Goal: Transaction & Acquisition: Purchase product/service

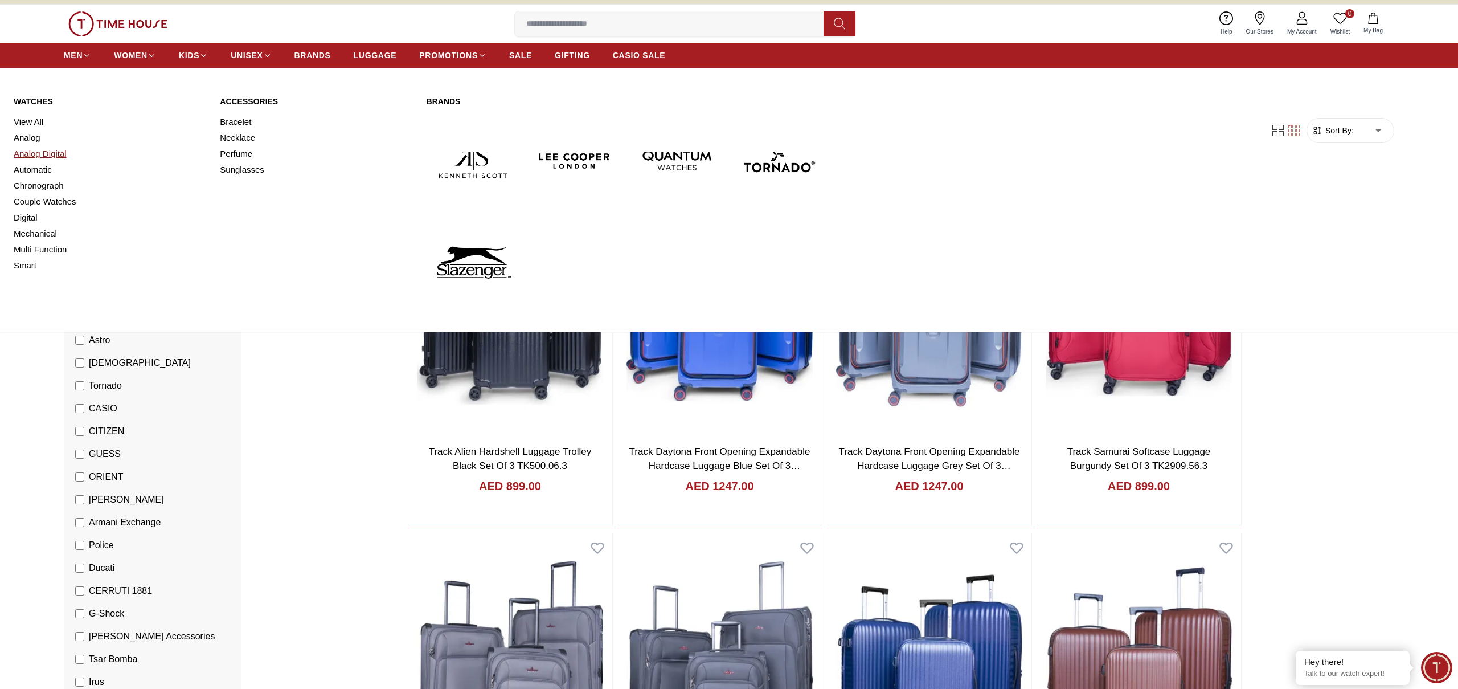
scroll to position [18, 0]
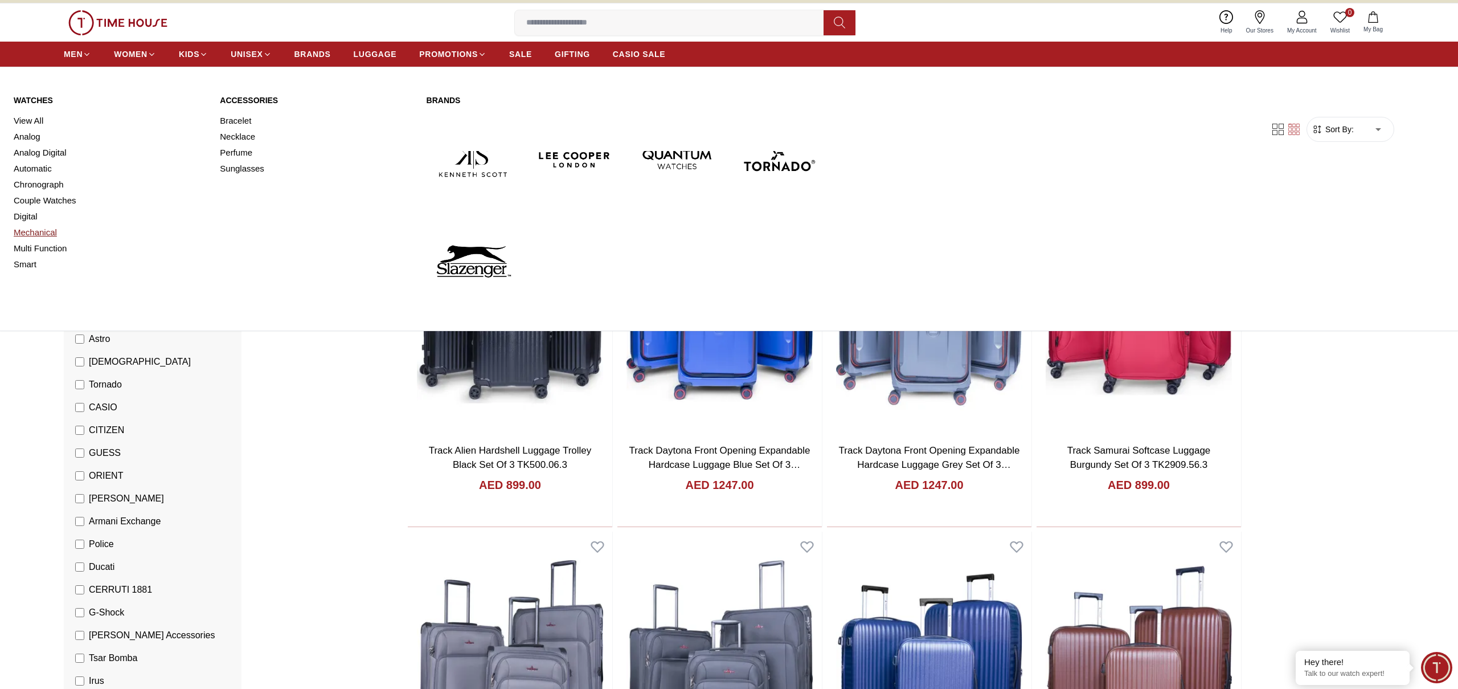
click at [38, 234] on link "Mechanical" at bounding box center [110, 232] width 193 height 16
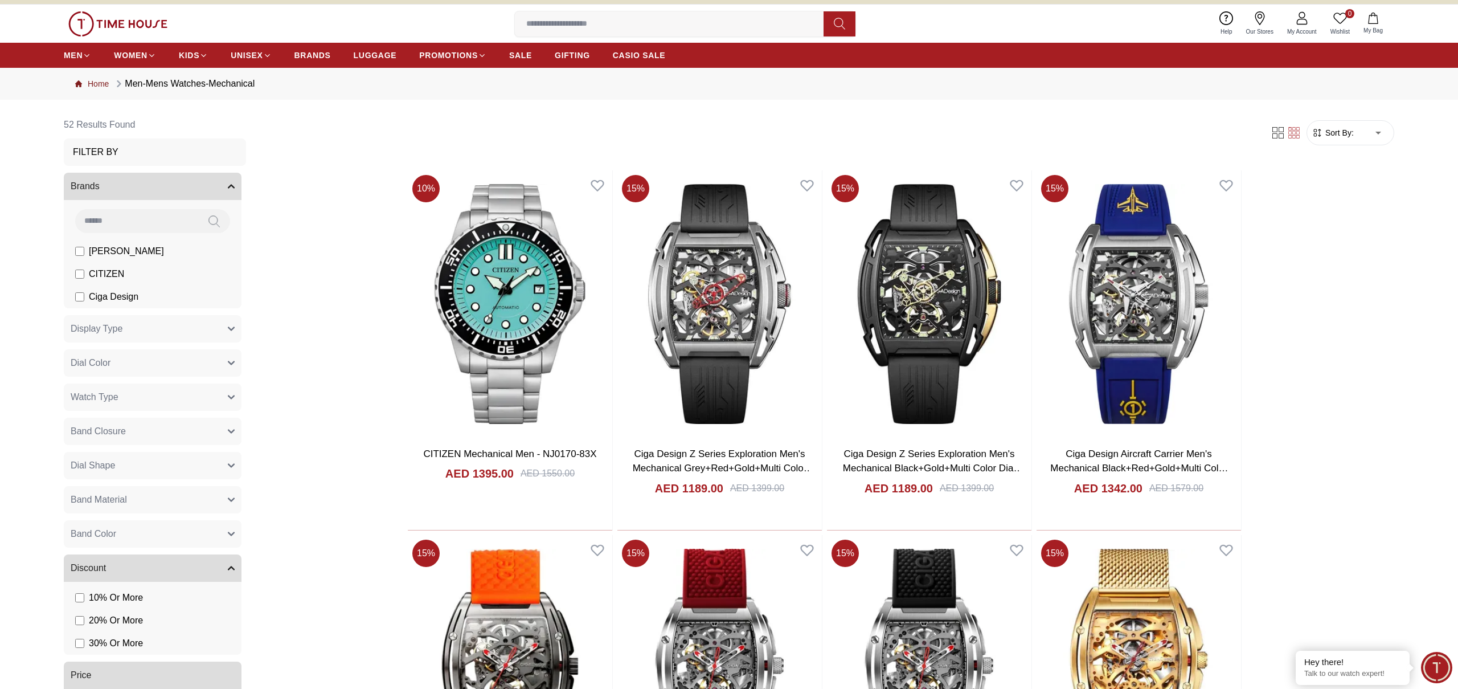
click at [101, 81] on link "Home" at bounding box center [92, 83] width 34 height 11
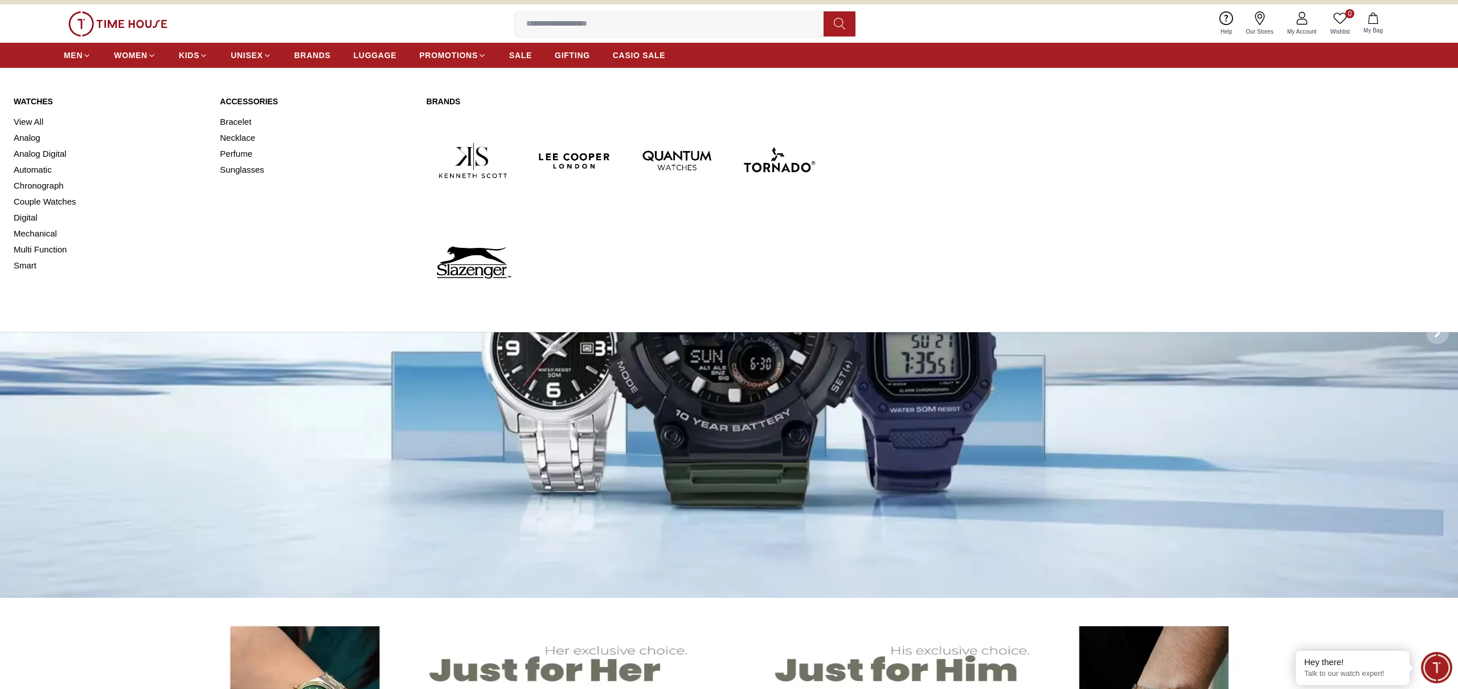
click at [30, 121] on link "View All" at bounding box center [110, 122] width 193 height 16
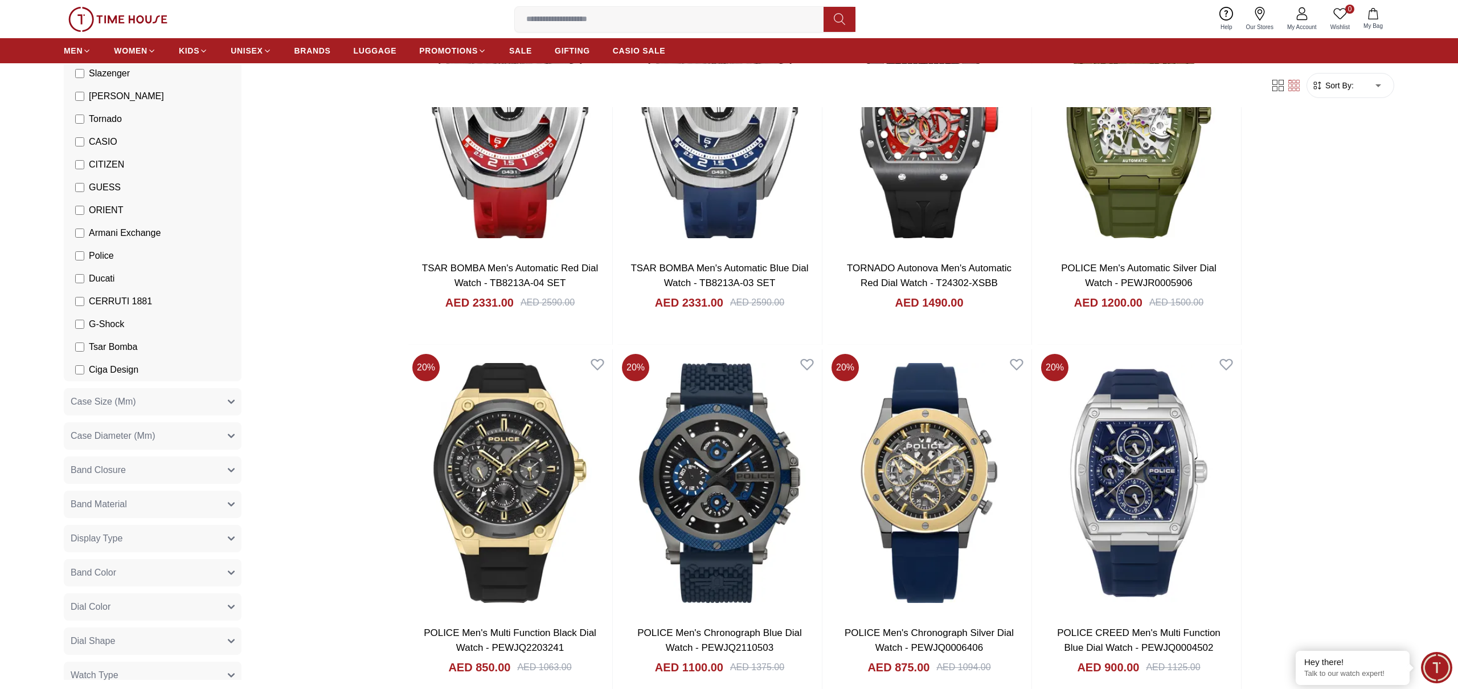
scroll to position [221, 0]
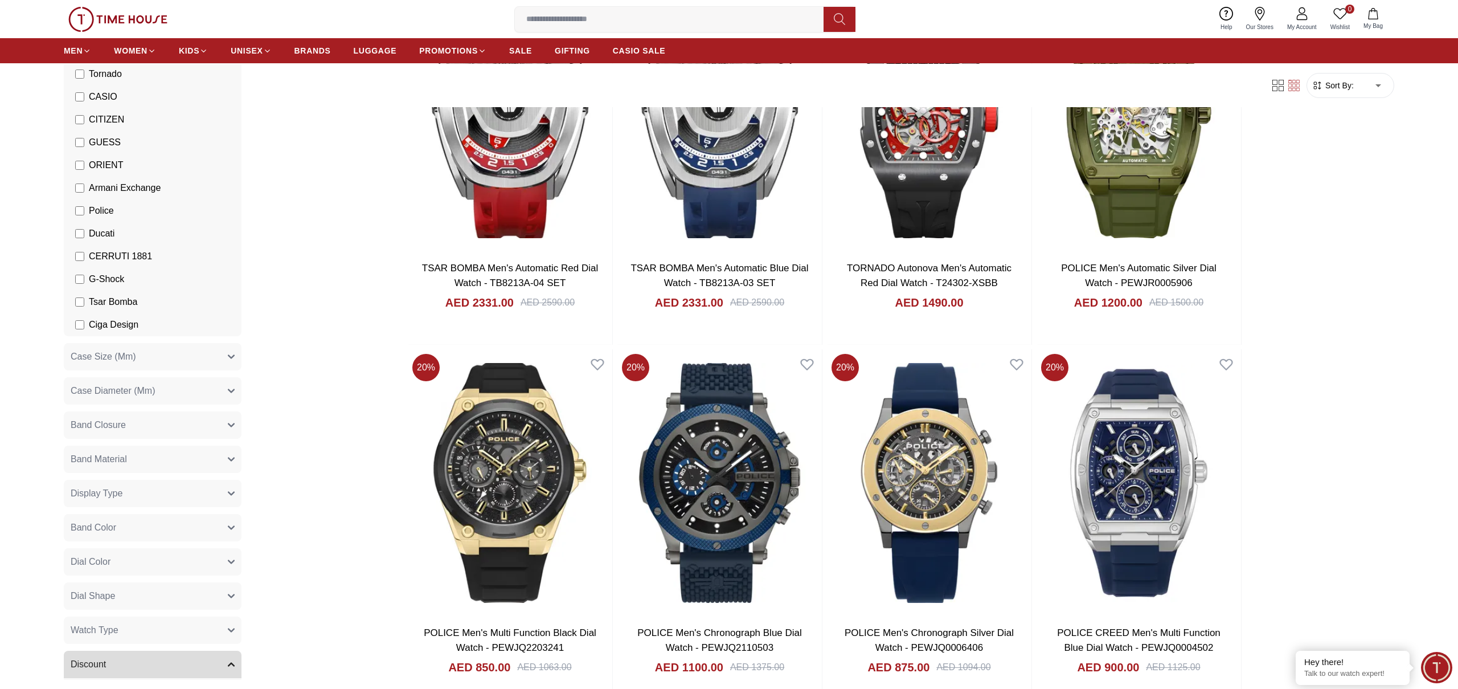
click at [124, 359] on span "Case Size (Mm)" at bounding box center [104, 357] width 66 height 14
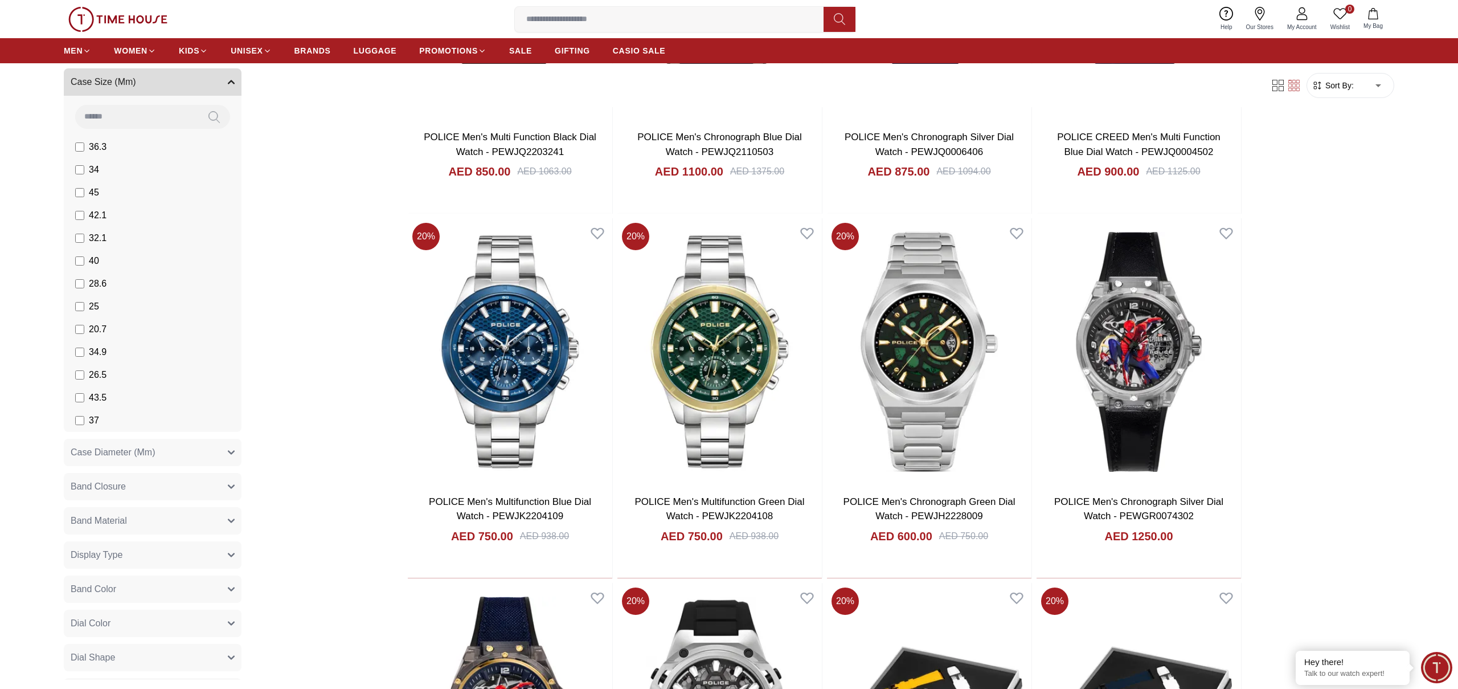
scroll to position [583, 0]
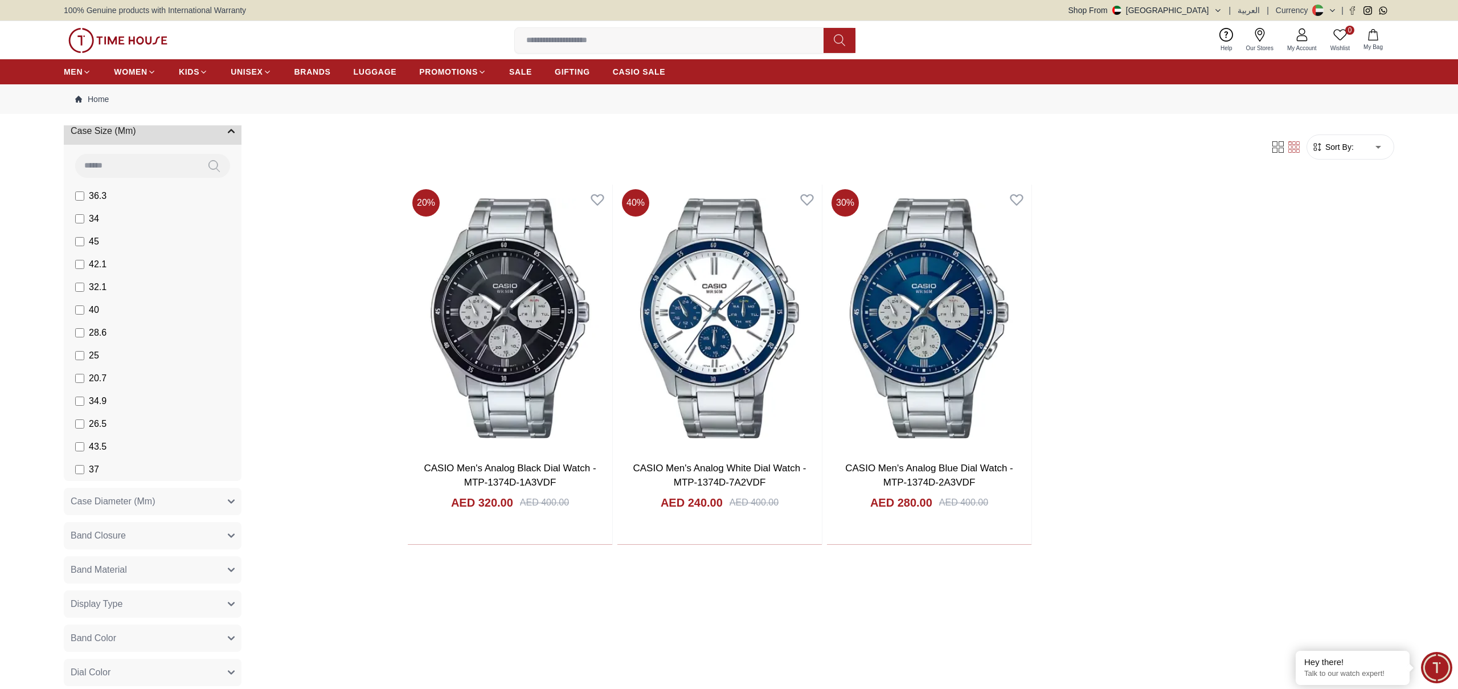
scroll to position [162, 0]
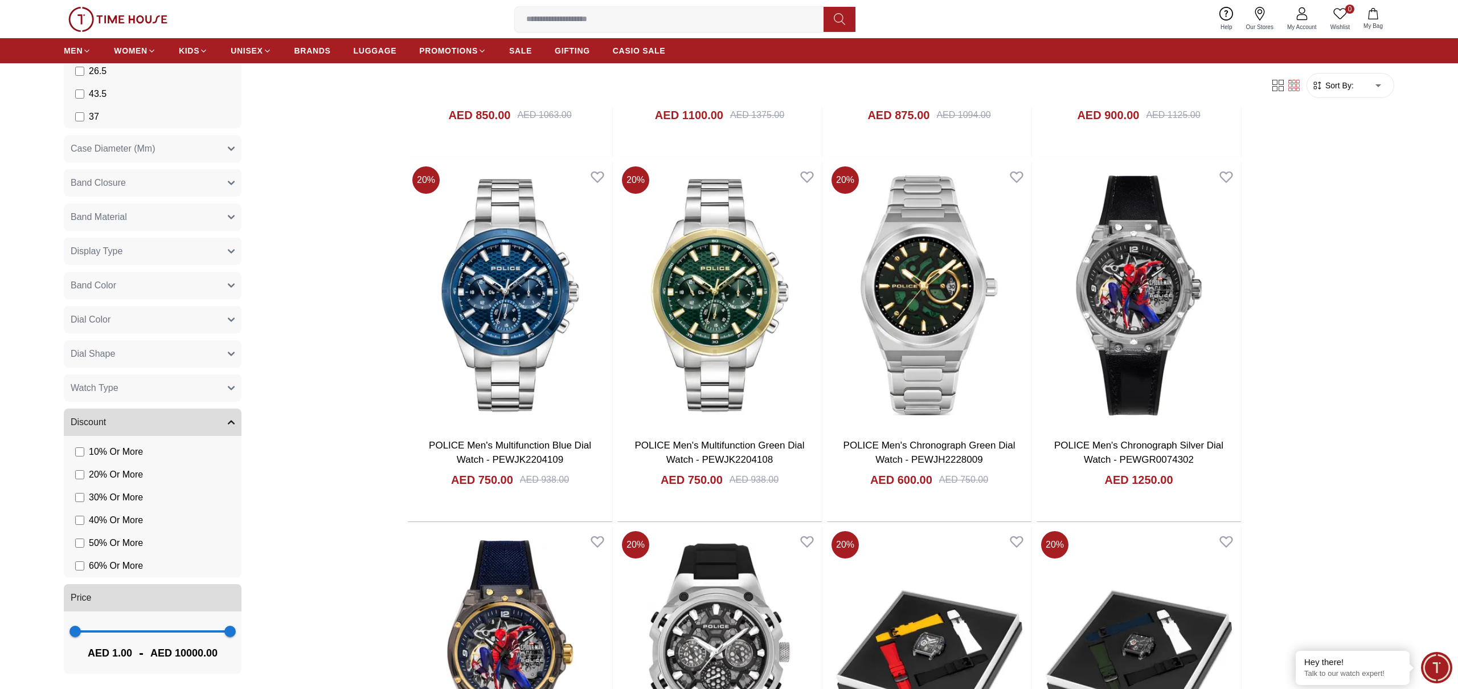
scroll to position [1081, 0]
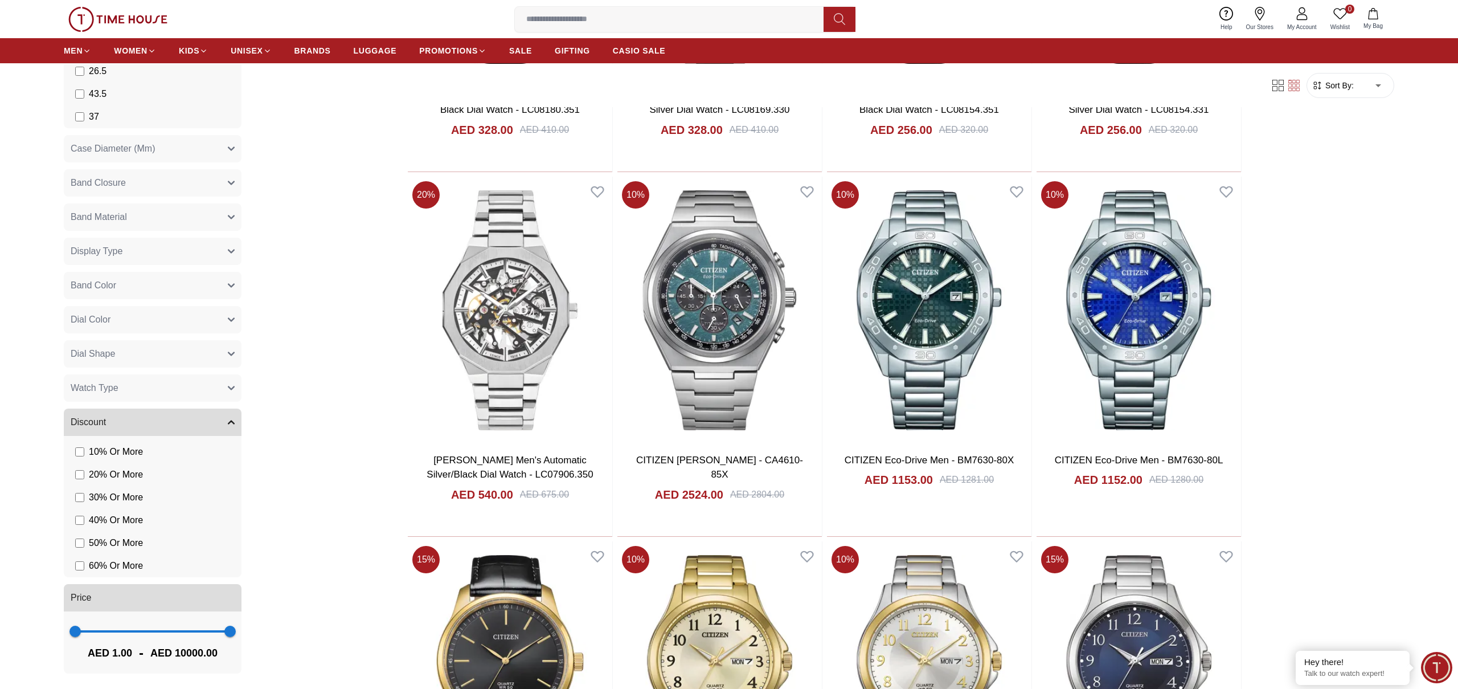
scroll to position [4383, 0]
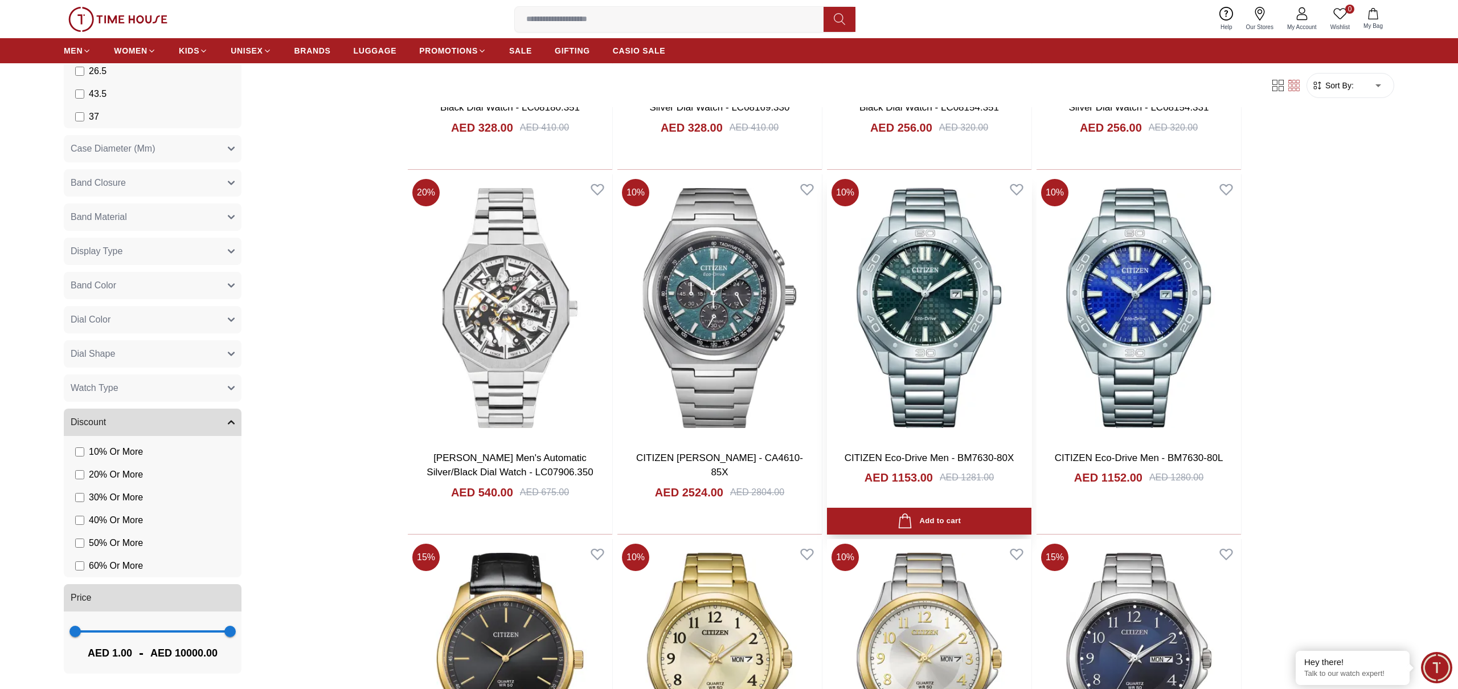
click at [921, 315] on img at bounding box center [929, 307] width 204 height 267
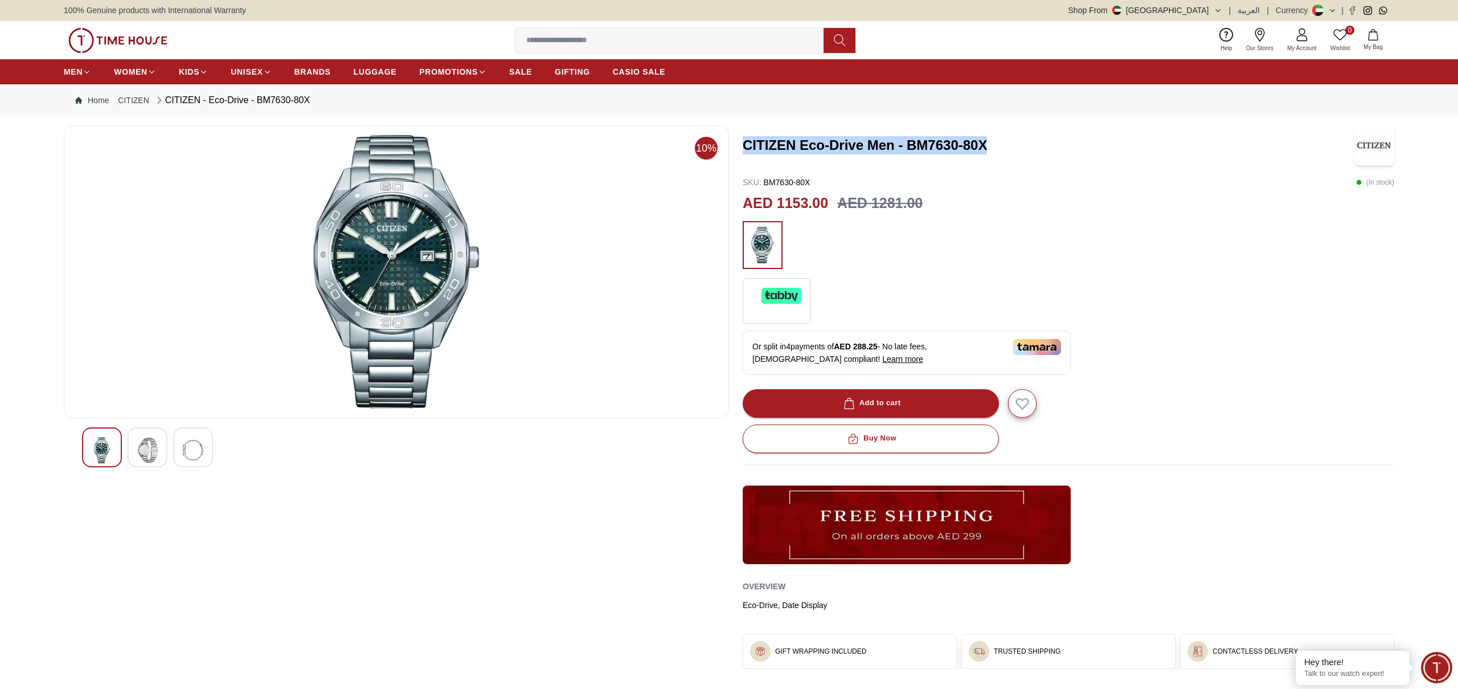
drag, startPoint x: 744, startPoint y: 145, endPoint x: 1024, endPoint y: 146, distance: 279.7
click at [1024, 146] on h3 "CITIZEN Eco-Drive Men - BM7630-80X" at bounding box center [1042, 145] width 598 height 18
copy h3 "CITIZEN Eco-Drive Men - BM7630-80X"
